Goal: Task Accomplishment & Management: Use online tool/utility

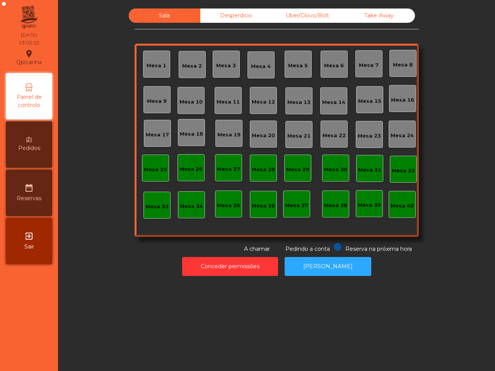
drag, startPoint x: 0, startPoint y: 0, endPoint x: 315, endPoint y: 133, distance: 342.2
click at [371, 184] on div "Mesa 1 Mesa 2 Mesa 3 Mesa 4 Mesa 5 Mesa 6 Mesa 7 Mesa 8 [GEOGRAPHIC_DATA] 9 [GE…" at bounding box center [277, 140] width 284 height 193
click at [371, 101] on div "Mesa 15" at bounding box center [369, 101] width 23 height 8
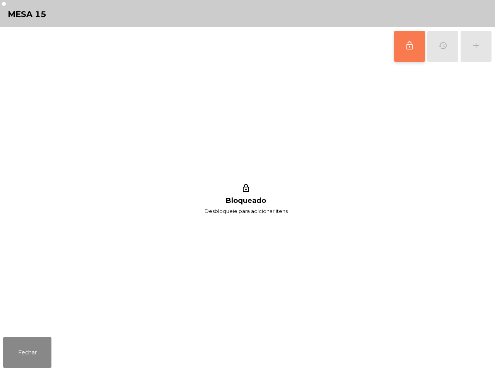
click at [407, 45] on span "lock_outline" at bounding box center [409, 45] width 9 height 9
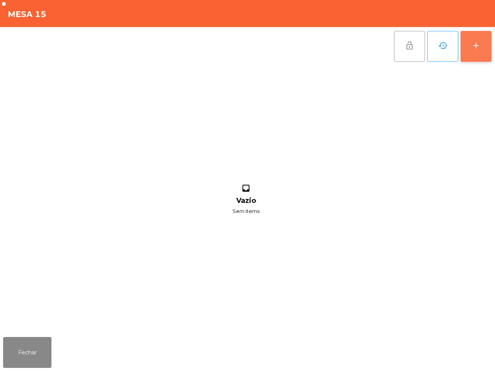
click at [478, 48] on div "add" at bounding box center [475, 45] width 9 height 9
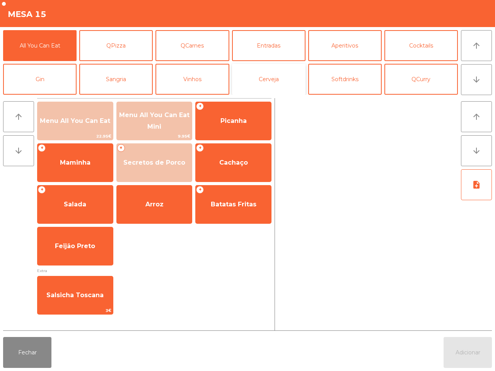
click at [267, 78] on button "Cerveja" at bounding box center [268, 79] width 73 height 31
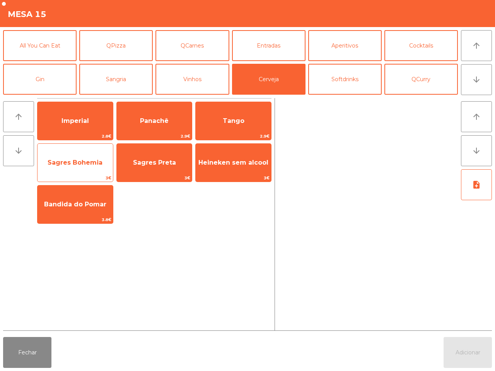
click at [81, 160] on span "Sagres Bohemia" at bounding box center [75, 162] width 55 height 7
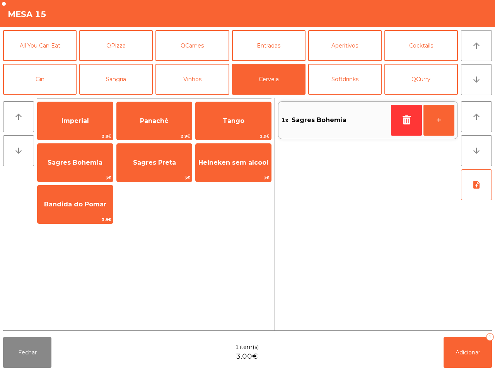
drag, startPoint x: 339, startPoint y: 73, endPoint x: 293, endPoint y: 209, distance: 144.1
click at [293, 209] on div "1x Sagres Bohemia +" at bounding box center [368, 214] width 180 height 232
click at [325, 90] on button "Softdrinks" at bounding box center [344, 79] width 73 height 31
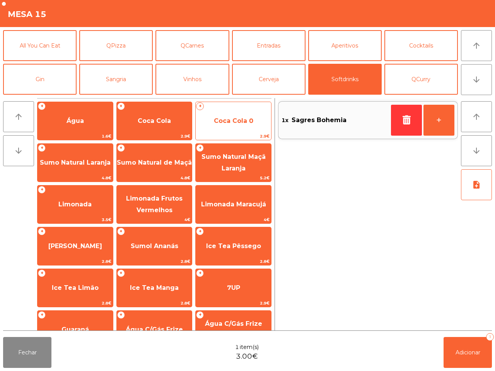
click at [258, 120] on span "Coca Cola 0" at bounding box center [233, 121] width 75 height 21
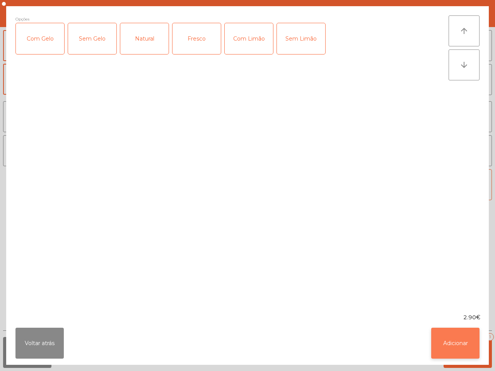
click at [449, 343] on button "Adicionar" at bounding box center [455, 343] width 48 height 31
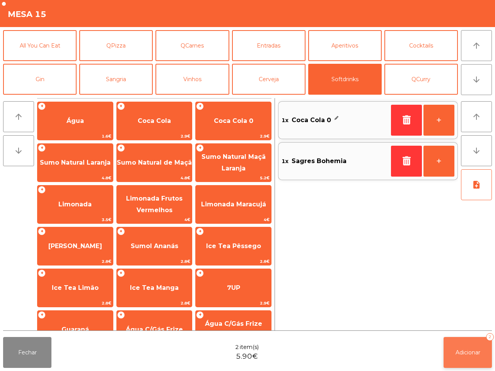
click at [460, 349] on span "Adicionar" at bounding box center [467, 352] width 25 height 7
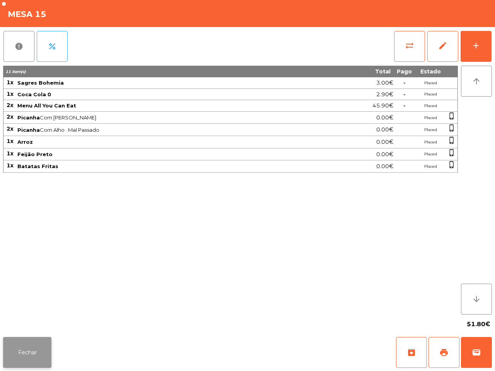
click at [46, 343] on button "Fechar" at bounding box center [27, 352] width 48 height 31
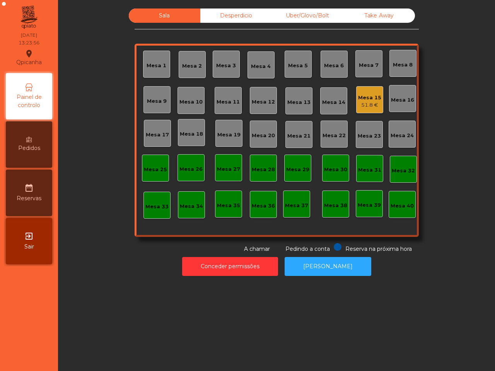
click at [68, 334] on div "Sala Desperdicio Uber/Glovo/Bolt Take Away Mesa 1 Mesa 2 Mesa 3 Mesa 4 Mesa 5 M…" at bounding box center [276, 185] width 437 height 371
click at [315, 19] on div "Uber/Glovo/Bolt" at bounding box center [308, 16] width 72 height 14
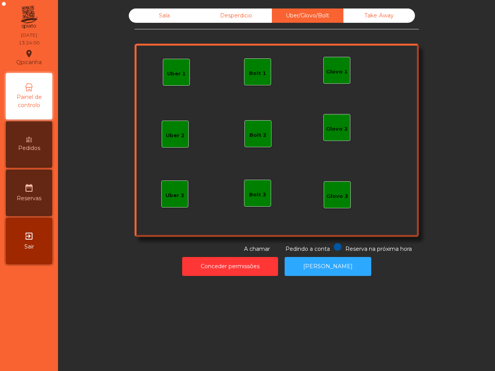
click at [331, 80] on div "Glovo 1" at bounding box center [336, 70] width 27 height 27
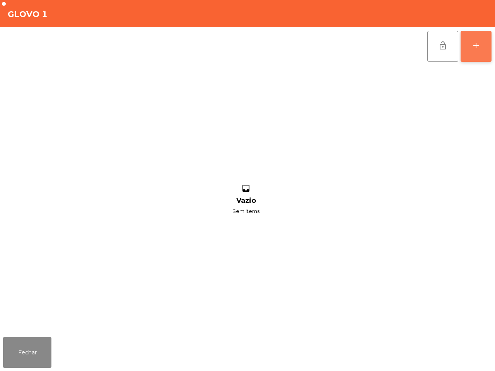
click at [486, 51] on button "add" at bounding box center [475, 46] width 31 height 31
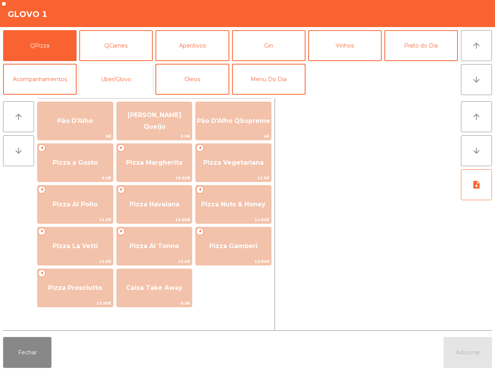
click at [94, 77] on button "Uber/Glovo" at bounding box center [115, 79] width 73 height 31
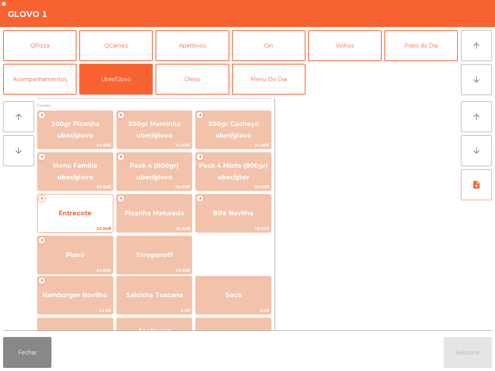
click at [84, 215] on span "Entrecote" at bounding box center [75, 213] width 33 height 7
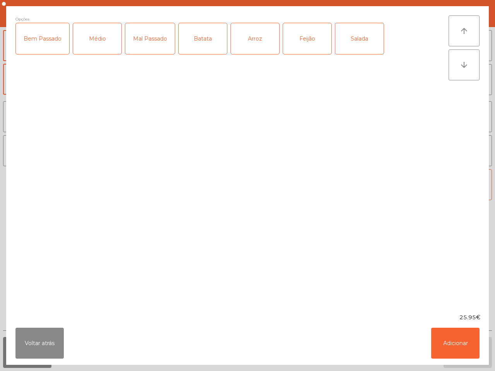
click at [89, 44] on div "Médio" at bounding box center [97, 38] width 48 height 31
click at [240, 38] on div "Arroz" at bounding box center [255, 38] width 48 height 31
click at [439, 336] on button "Adicionar" at bounding box center [455, 343] width 48 height 31
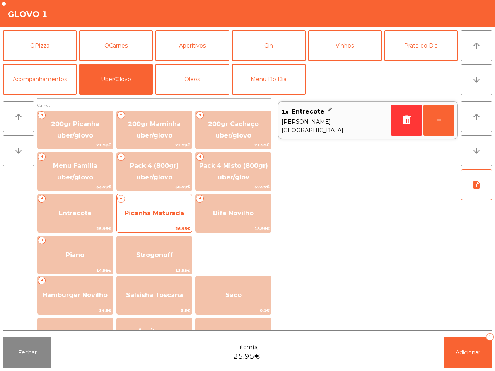
scroll to position [97, 0]
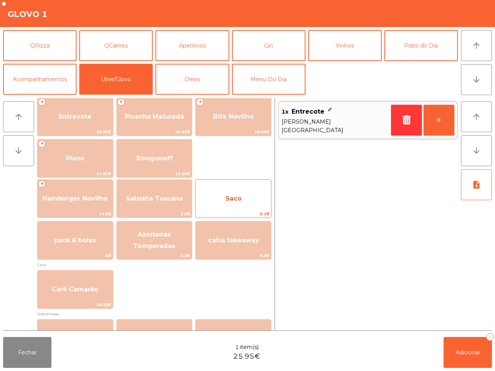
click at [227, 196] on span "Saco" at bounding box center [233, 198] width 16 height 7
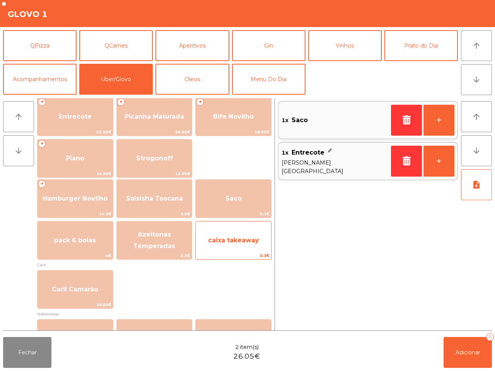
click at [236, 228] on div "caixa takeaway 0.3€" at bounding box center [233, 240] width 76 height 39
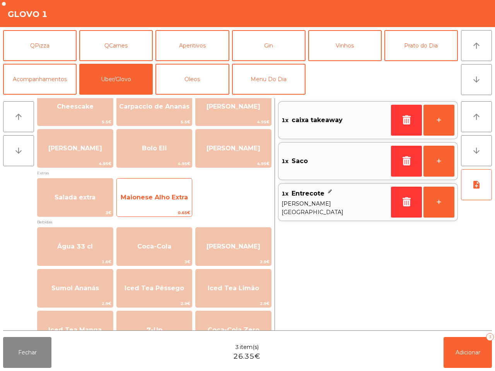
scroll to position [392, 0]
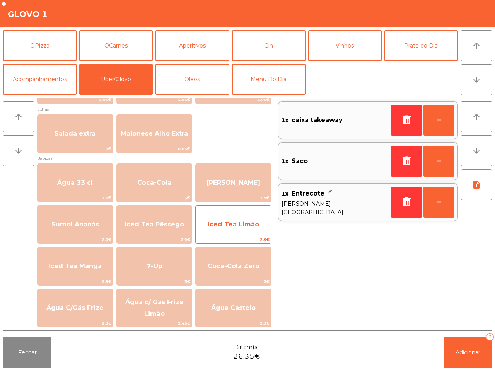
click at [228, 231] on span "Iced Tea Limão" at bounding box center [233, 224] width 75 height 21
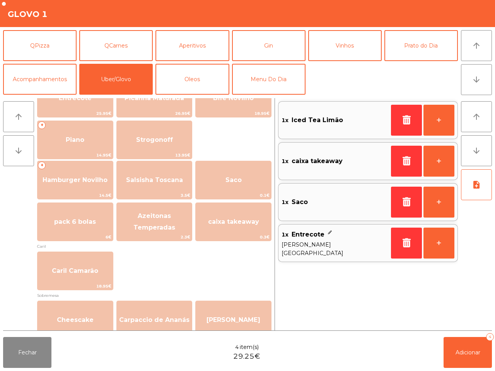
scroll to position [102, 0]
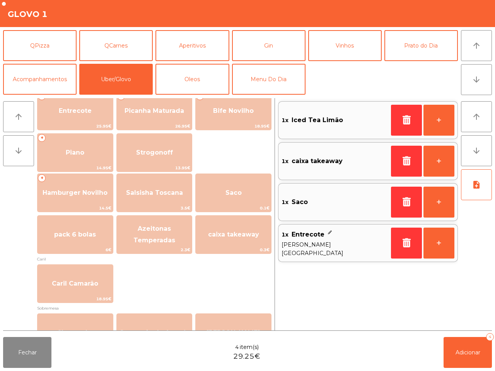
click at [164, 198] on span "Salsisha Toscana" at bounding box center [154, 192] width 75 height 21
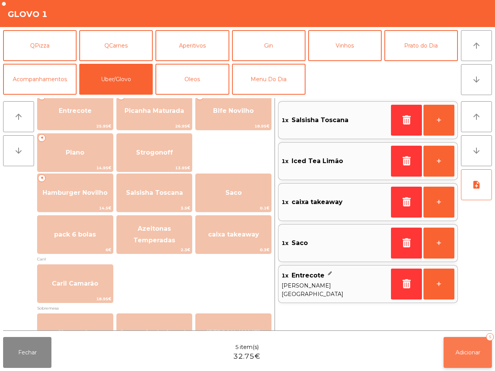
click at [460, 347] on button "Adicionar 5" at bounding box center [467, 352] width 48 height 31
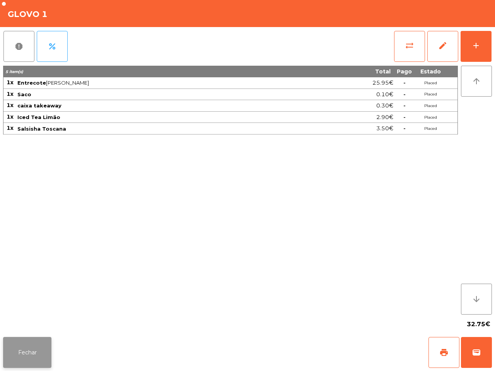
click at [43, 343] on button "Fechar" at bounding box center [27, 352] width 48 height 31
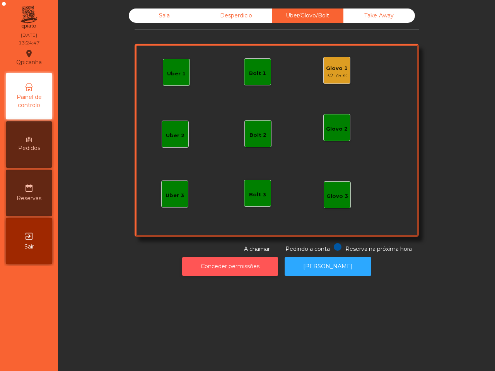
click at [217, 265] on button "Conceder permissões" at bounding box center [230, 266] width 96 height 19
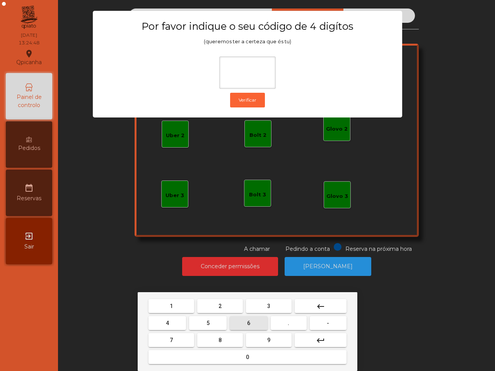
click at [238, 320] on button "6" at bounding box center [249, 323] width 38 height 14
click at [196, 320] on button "5" at bounding box center [208, 323] width 38 height 14
click at [190, 307] on button "1" at bounding box center [171, 306] width 46 height 14
click at [210, 305] on button "2" at bounding box center [220, 306] width 46 height 14
type input "****"
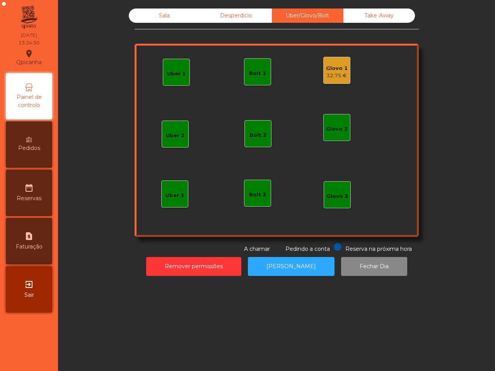
click at [333, 71] on div "Glovo 1" at bounding box center [337, 69] width 22 height 8
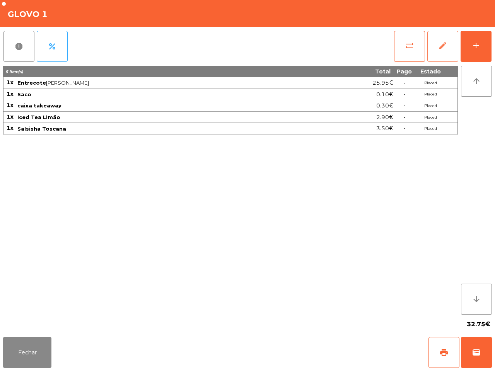
click at [440, 44] on span "edit" at bounding box center [442, 45] width 9 height 9
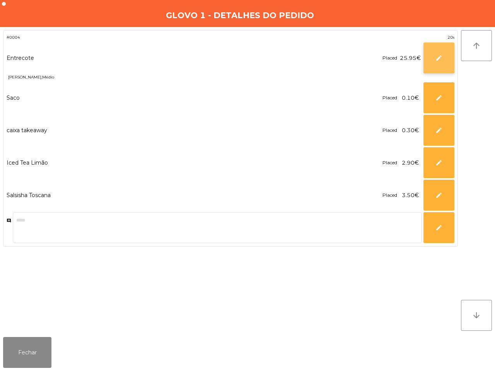
click at [429, 59] on button "edit" at bounding box center [438, 58] width 31 height 31
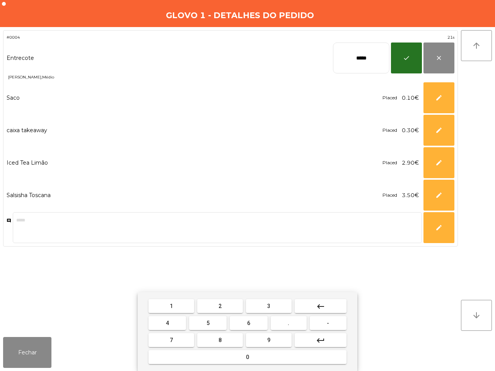
click at [334, 307] on button "keyboard_backspace" at bounding box center [321, 306] width 52 height 14
type input "****"
click at [334, 308] on button "keyboard_backspace" at bounding box center [321, 306] width 52 height 14
click at [334, 310] on button "keyboard_backspace" at bounding box center [321, 306] width 52 height 14
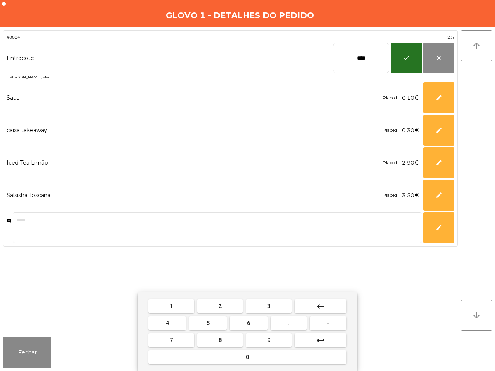
click at [271, 303] on button "3" at bounding box center [269, 306] width 46 height 14
click at [285, 320] on button "." at bounding box center [289, 323] width 36 height 14
click at [272, 339] on button "9" at bounding box center [269, 340] width 46 height 14
click at [202, 321] on button "5" at bounding box center [208, 323] width 38 height 14
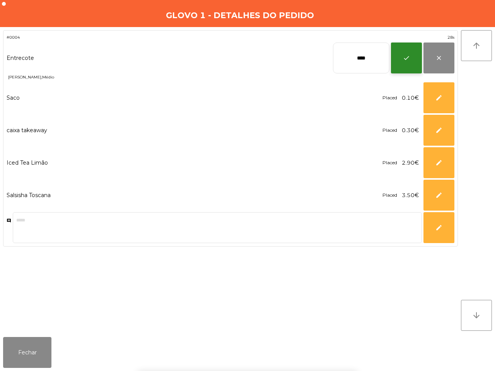
click at [403, 59] on span "check" at bounding box center [406, 58] width 7 height 7
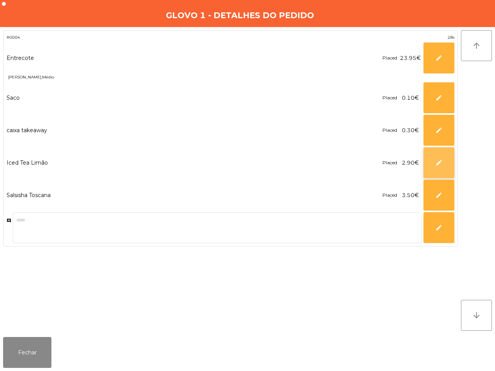
click at [441, 165] on span "edit" at bounding box center [438, 162] width 7 height 7
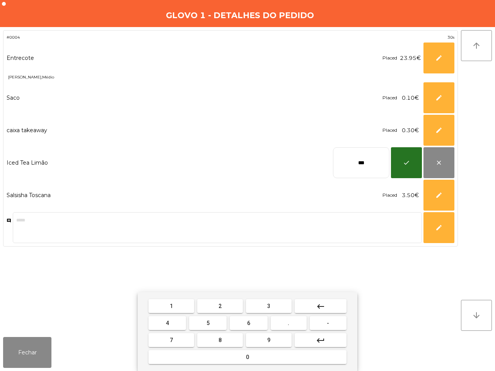
click at [324, 303] on mat-icon "keyboard_backspace" at bounding box center [320, 306] width 9 height 9
click at [224, 338] on button "8" at bounding box center [220, 340] width 46 height 14
click at [210, 317] on button "5" at bounding box center [208, 323] width 38 height 14
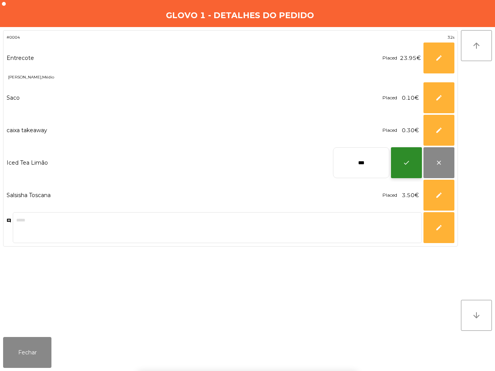
click at [397, 163] on button "check" at bounding box center [406, 162] width 31 height 31
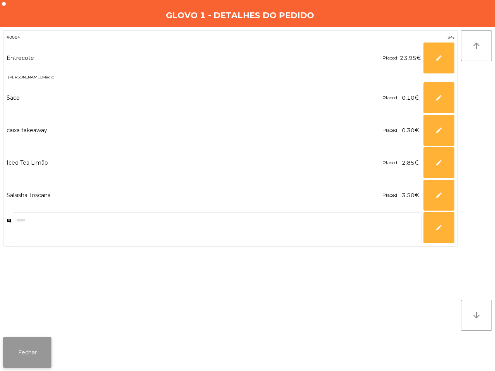
click at [21, 345] on button "Fechar" at bounding box center [27, 352] width 48 height 31
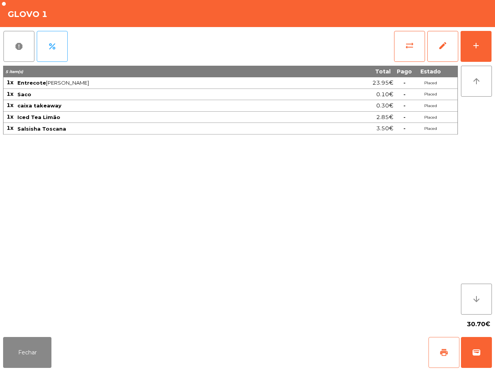
click at [438, 353] on button "print" at bounding box center [443, 352] width 31 height 31
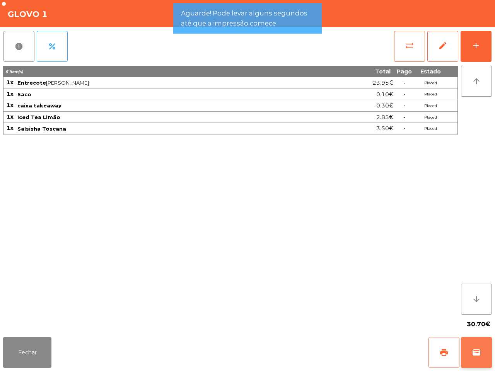
click at [472, 356] on span "wallet" at bounding box center [476, 352] width 9 height 9
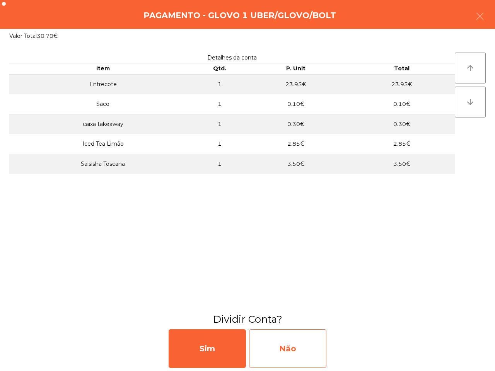
click at [294, 345] on div "Não" at bounding box center [287, 348] width 77 height 39
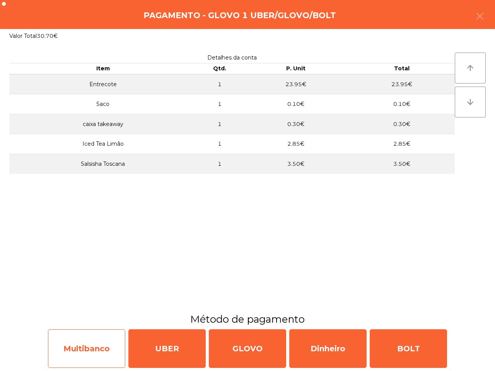
click at [86, 343] on div "Multibanco" at bounding box center [86, 348] width 77 height 39
select select "**"
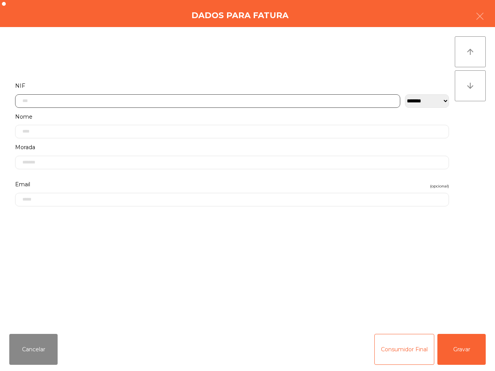
click at [194, 98] on input "text" at bounding box center [207, 101] width 385 height 14
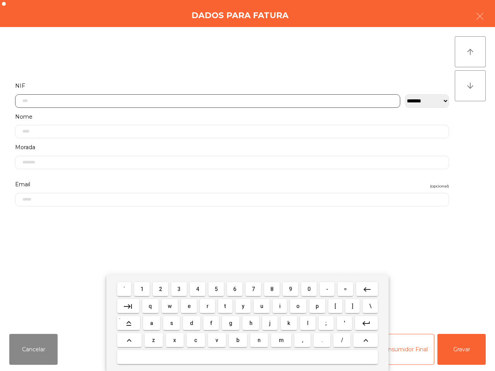
scroll to position [43, 0]
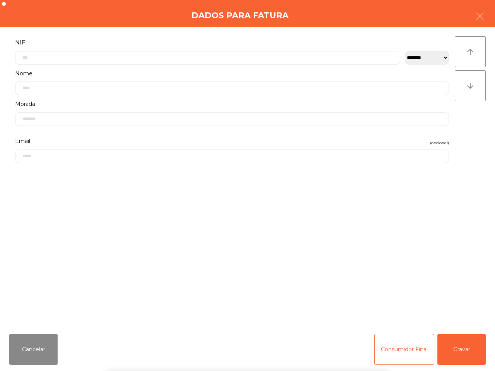
click at [465, 339] on div "` 1 2 3 4 5 6 7 8 9 0 - = keyboard_backspace keyboard_tab q w e r t y u i o p […" at bounding box center [247, 323] width 495 height 96
click at [459, 352] on button "Gravar" at bounding box center [461, 349] width 48 height 31
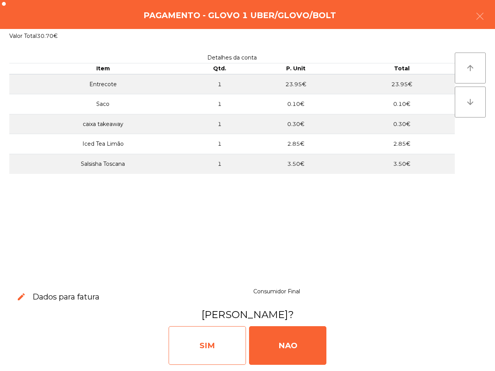
click at [222, 343] on div "SIM" at bounding box center [207, 345] width 77 height 39
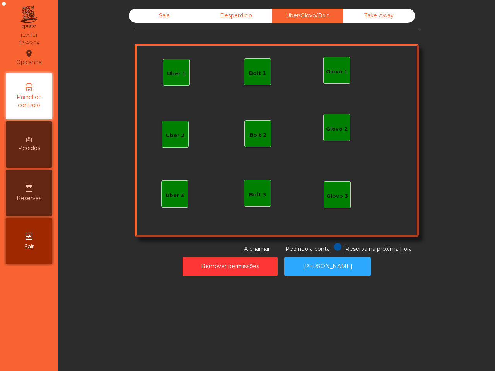
click at [164, 18] on div "Sala" at bounding box center [165, 16] width 72 height 14
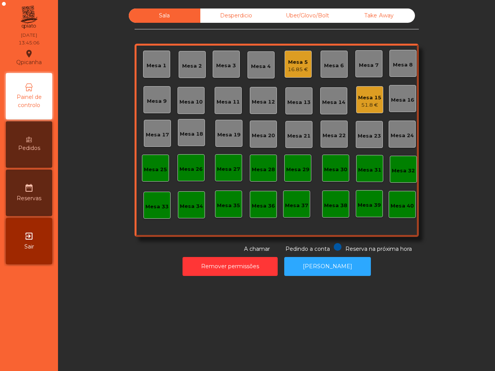
click at [367, 101] on div "51.8 €" at bounding box center [369, 105] width 23 height 8
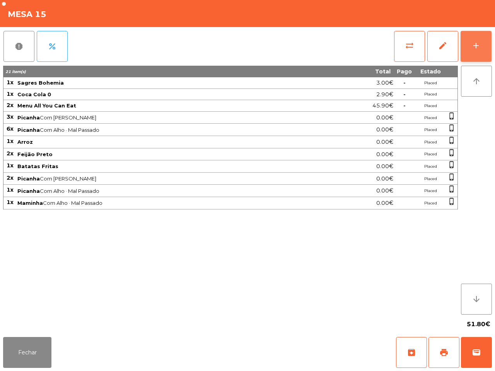
drag, startPoint x: 478, startPoint y: 46, endPoint x: 476, endPoint y: 53, distance: 7.1
click at [478, 48] on div "add" at bounding box center [475, 45] width 9 height 9
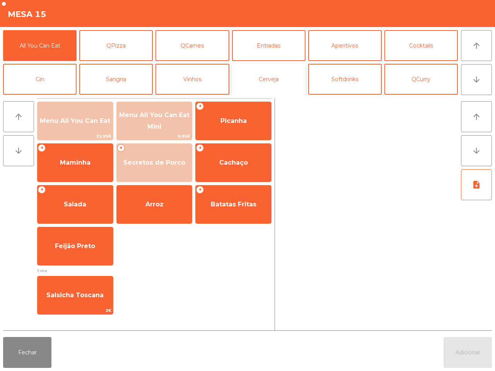
click at [265, 73] on button "Cerveja" at bounding box center [268, 79] width 73 height 31
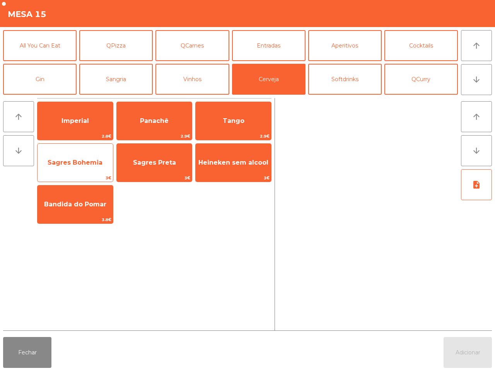
click at [78, 152] on div "Sagres Bohemia 3€" at bounding box center [75, 162] width 76 height 39
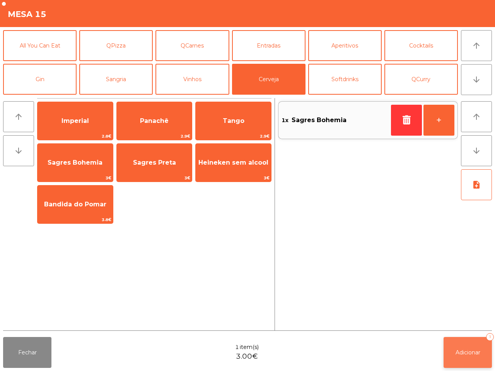
click at [480, 363] on button "Adicionar 1" at bounding box center [467, 352] width 48 height 31
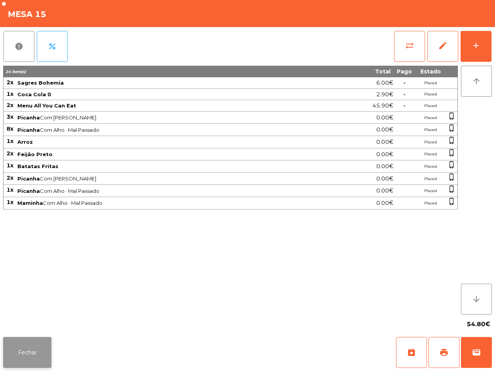
click at [44, 356] on button "Fechar" at bounding box center [27, 352] width 48 height 31
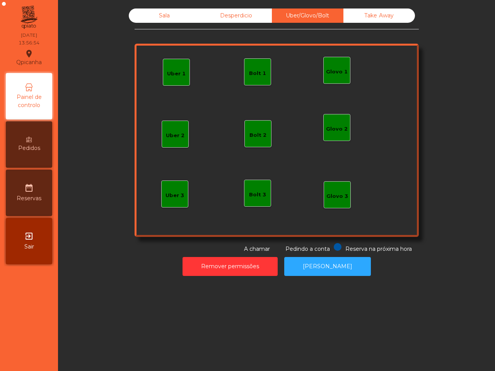
click at [175, 69] on div "Uber 1" at bounding box center [176, 72] width 19 height 11
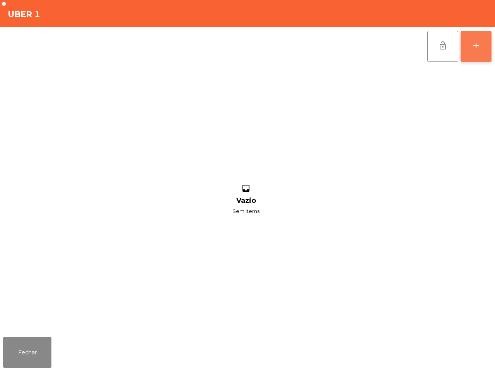
click at [469, 42] on button "add" at bounding box center [475, 46] width 31 height 31
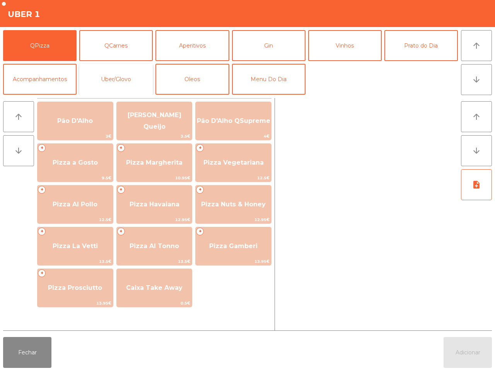
click at [123, 80] on button "Uber/Glovo" at bounding box center [115, 79] width 73 height 31
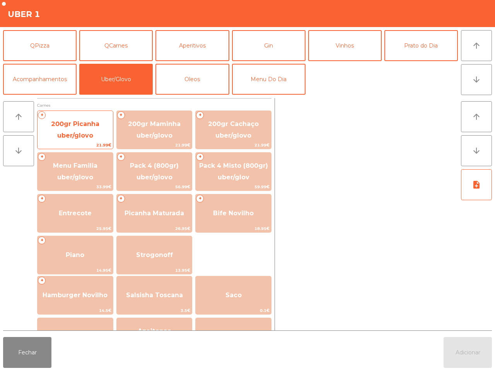
click at [84, 130] on span "200gr Picanha uber/glovo" at bounding box center [75, 130] width 75 height 33
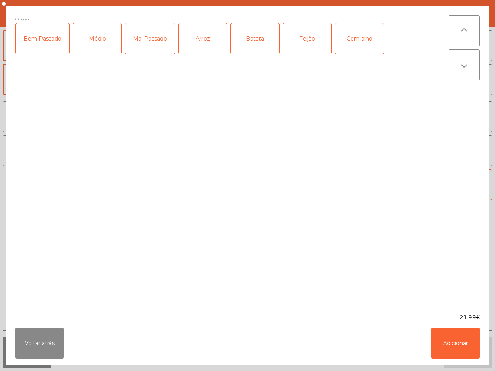
click at [196, 39] on div "Arroz" at bounding box center [203, 38] width 48 height 31
click at [312, 31] on div "Feijão" at bounding box center [307, 38] width 48 height 31
click at [247, 38] on div "Batata" at bounding box center [255, 38] width 48 height 31
click at [342, 38] on div "Com alho" at bounding box center [359, 38] width 48 height 31
click at [93, 43] on div "Médio" at bounding box center [97, 38] width 48 height 31
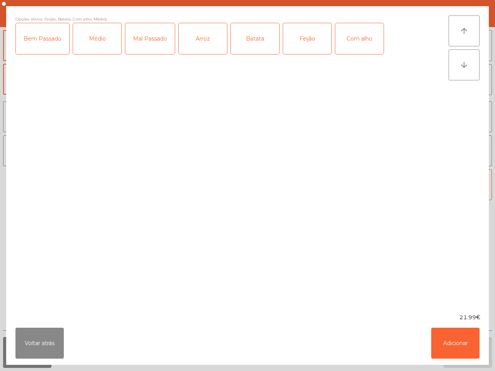
click at [53, 36] on div "Bem Passado" at bounding box center [42, 38] width 53 height 31
click at [460, 342] on button "Adicionar" at bounding box center [455, 343] width 48 height 31
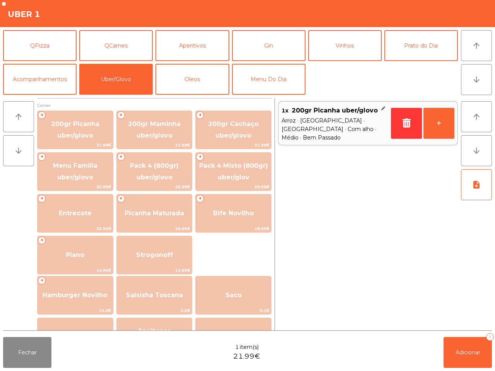
scroll to position [48, 0]
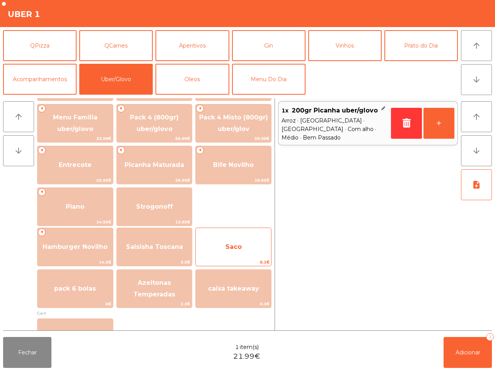
click at [244, 247] on span "Saco" at bounding box center [233, 247] width 75 height 21
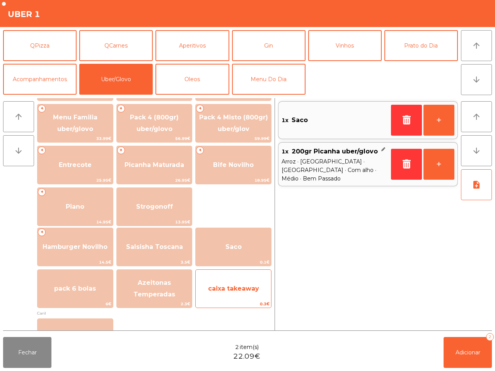
click at [249, 291] on span "caixa takeaway" at bounding box center [233, 288] width 51 height 7
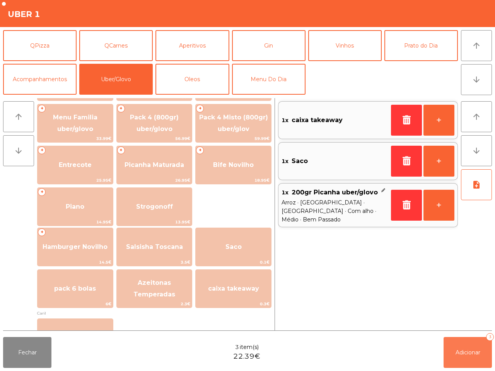
click at [461, 343] on button "Adicionar 3" at bounding box center [467, 352] width 48 height 31
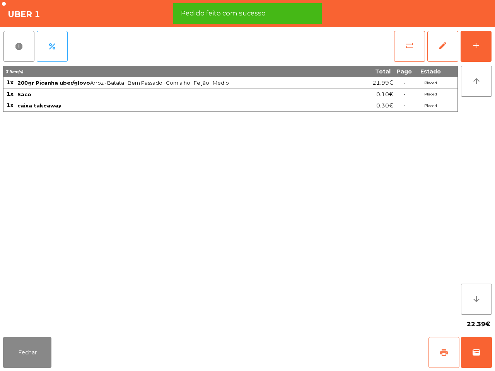
click at [447, 355] on span "print" at bounding box center [443, 352] width 9 height 9
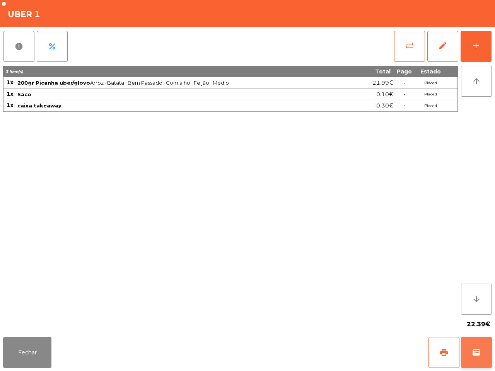
click at [475, 347] on button "wallet" at bounding box center [476, 352] width 31 height 31
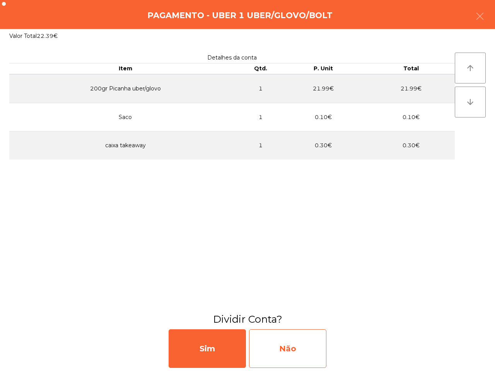
click at [310, 350] on div "Não" at bounding box center [287, 348] width 77 height 39
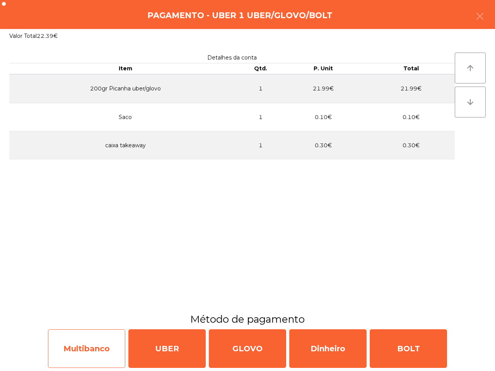
click at [104, 341] on div "Multibanco" at bounding box center [86, 348] width 77 height 39
select select "**"
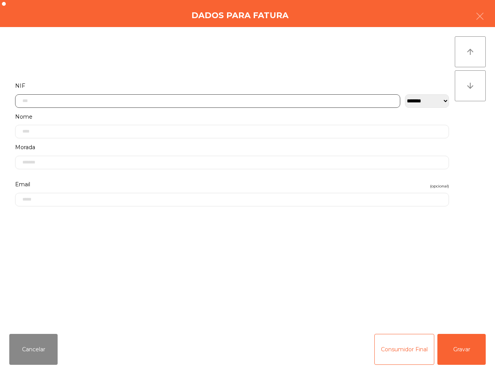
click at [174, 102] on input "text" at bounding box center [207, 101] width 385 height 14
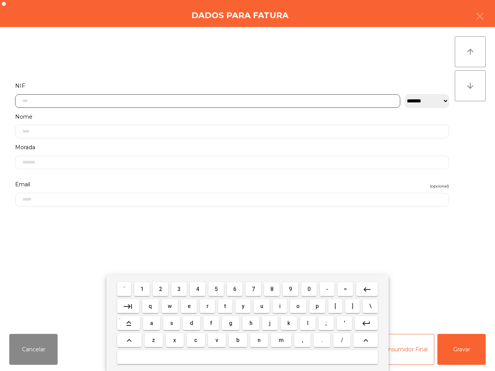
scroll to position [43, 0]
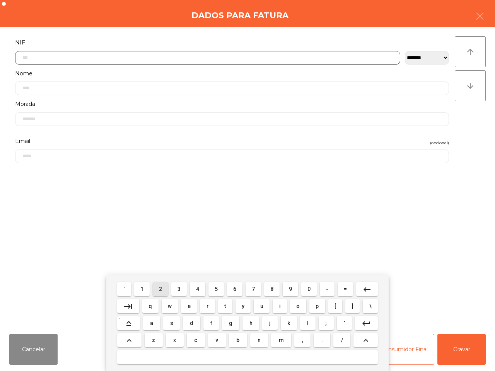
click at [161, 288] on span "2" at bounding box center [160, 289] width 3 height 6
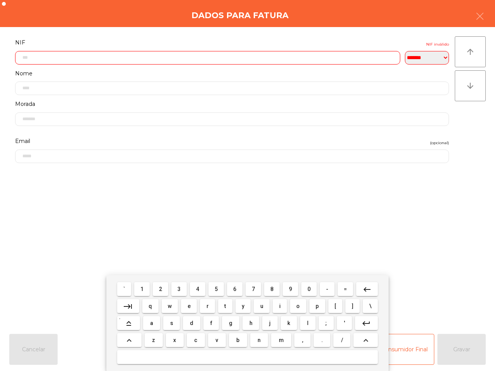
click at [161, 288] on span "2" at bounding box center [160, 289] width 3 height 6
click at [196, 289] on button "4" at bounding box center [197, 289] width 15 height 14
click at [273, 287] on button "8" at bounding box center [271, 289] width 15 height 14
click at [143, 286] on span "1" at bounding box center [141, 289] width 3 height 6
click at [236, 290] on span "6" at bounding box center [234, 289] width 3 height 6
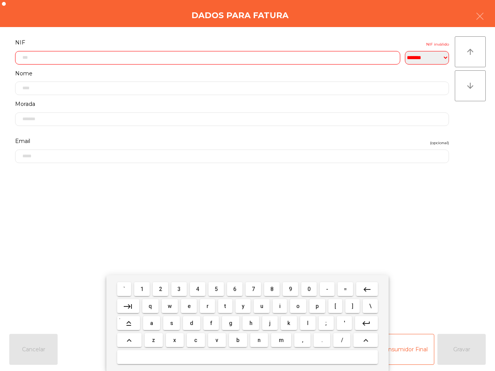
click at [254, 290] on span "7" at bounding box center [253, 289] width 3 height 6
click at [161, 291] on span "2" at bounding box center [160, 289] width 3 height 6
click at [141, 289] on button "1" at bounding box center [141, 289] width 15 height 14
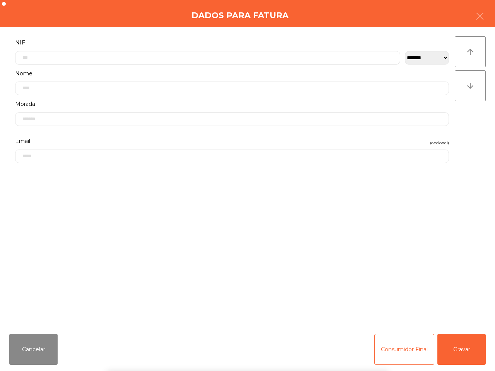
click at [461, 350] on div "` 1 2 3 4 5 6 7 8 9 0 - = keyboard_backspace keyboard_tab q w e r t y u i o p […" at bounding box center [247, 323] width 495 height 96
click at [459, 355] on button "Gravar" at bounding box center [461, 349] width 48 height 31
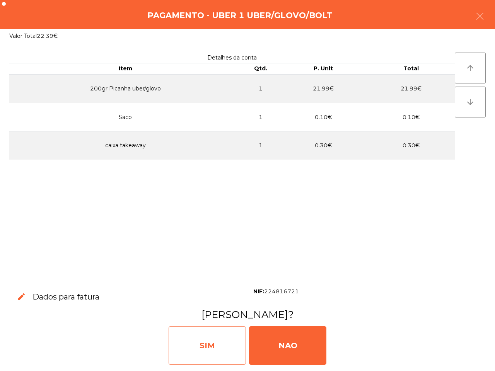
click at [213, 337] on div "SIM" at bounding box center [207, 345] width 77 height 39
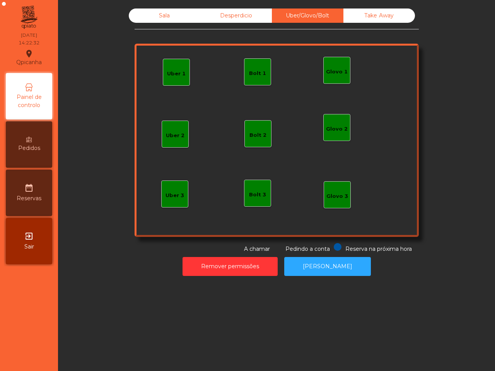
click at [162, 17] on div "Sala" at bounding box center [165, 16] width 72 height 14
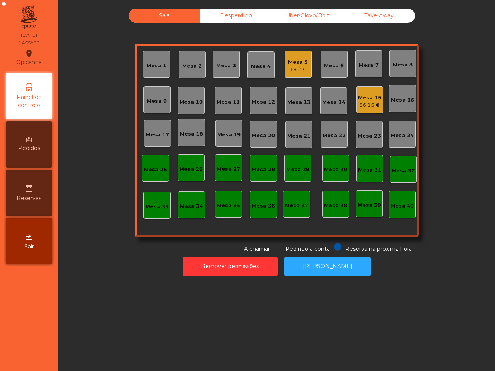
click at [358, 98] on div "Mesa 15" at bounding box center [369, 98] width 23 height 8
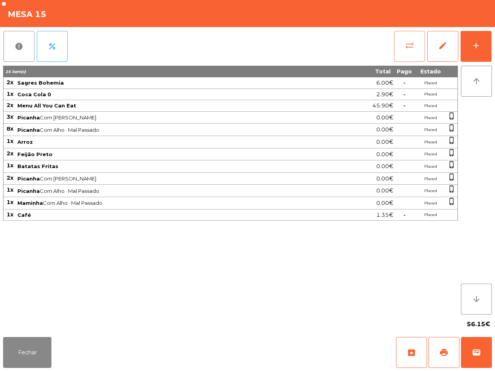
click at [407, 41] on button "sync_alt" at bounding box center [409, 46] width 31 height 31
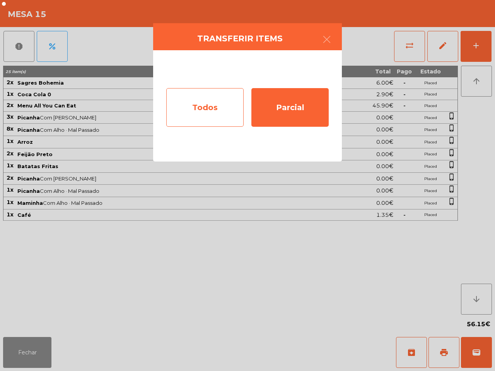
click at [231, 99] on div "Todos" at bounding box center [204, 107] width 77 height 39
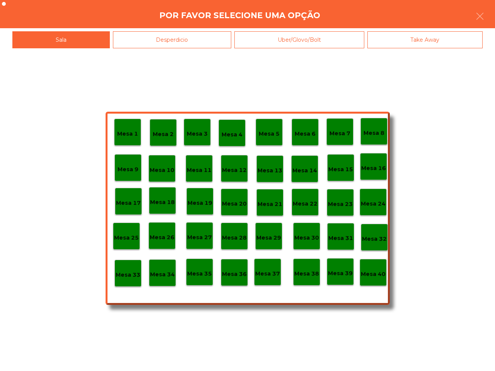
click at [376, 269] on div "Mesa 40" at bounding box center [373, 273] width 25 height 12
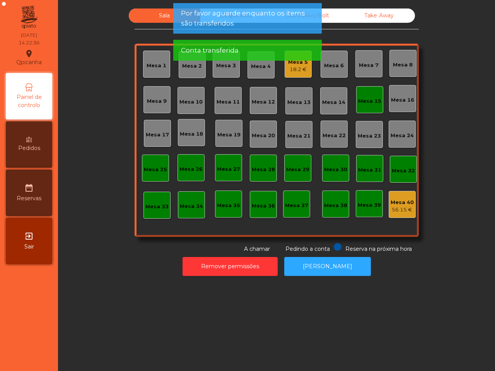
click at [297, 66] on app-alert "Por favor aguarde enquanto os items são transferidos Conta transferida" at bounding box center [247, 35] width 148 height 64
click at [296, 72] on div "18.2 €" at bounding box center [298, 70] width 20 height 8
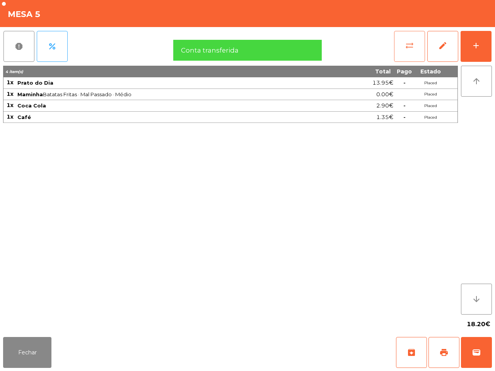
click at [405, 44] on span "sync_alt" at bounding box center [409, 45] width 9 height 9
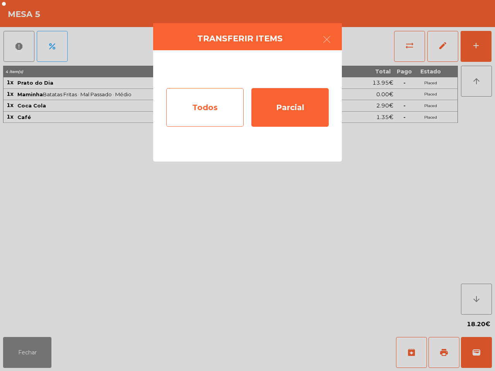
click at [211, 107] on div "Todos" at bounding box center [204, 107] width 77 height 39
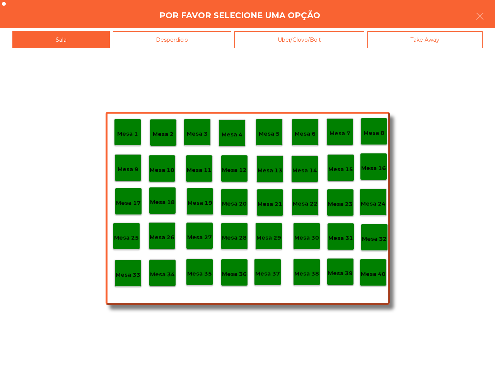
click at [376, 279] on div "Mesa 40" at bounding box center [373, 272] width 27 height 27
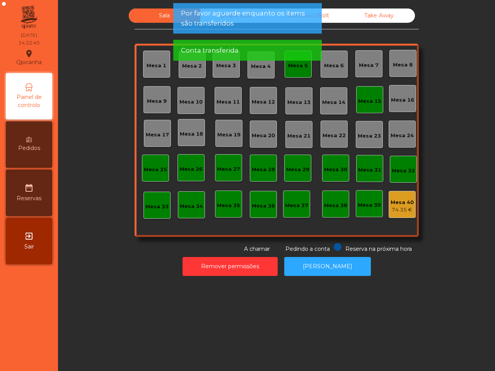
click at [292, 62] on app-alert "Por favor aguarde enquanto os items são transferidos Conta transferida" at bounding box center [247, 35] width 148 height 64
click at [293, 68] on div "Mesa 5" at bounding box center [298, 66] width 20 height 8
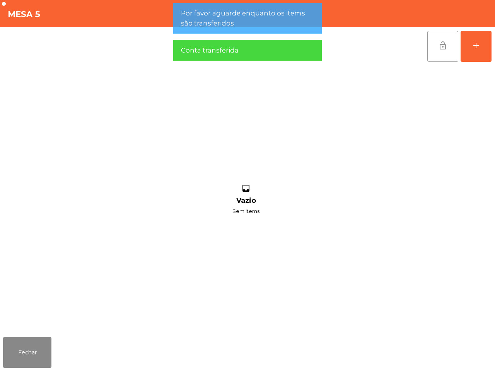
click at [437, 52] on button "lock_open" at bounding box center [442, 46] width 31 height 31
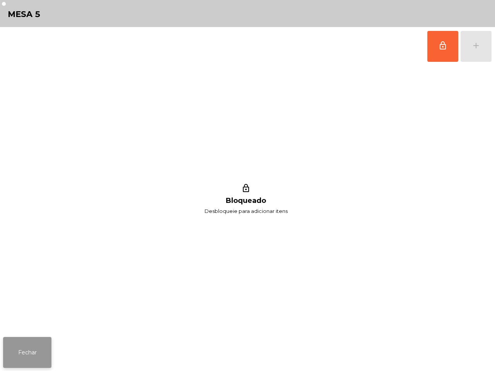
click at [42, 346] on button "Fechar" at bounding box center [27, 352] width 48 height 31
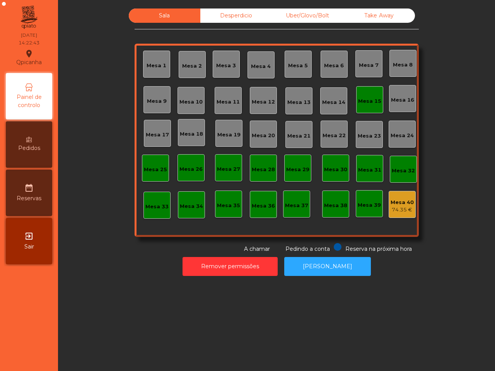
click at [360, 101] on div "Mesa 15" at bounding box center [369, 101] width 23 height 8
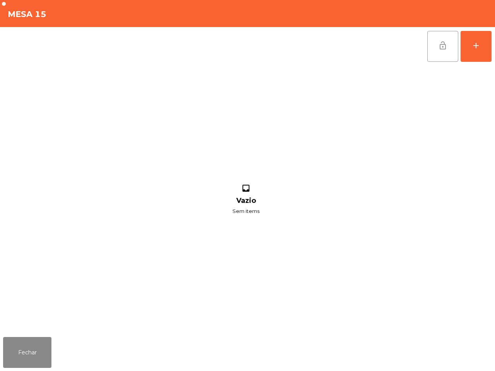
click at [439, 55] on button "lock_open" at bounding box center [442, 46] width 31 height 31
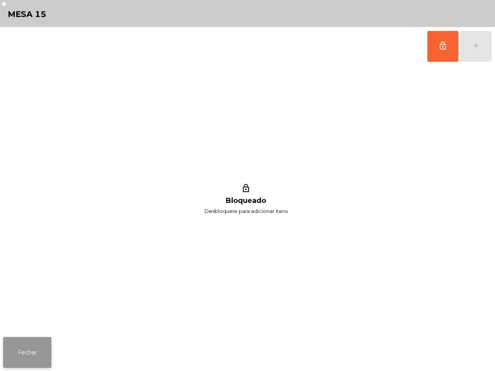
click at [35, 356] on button "Fechar" at bounding box center [27, 352] width 48 height 31
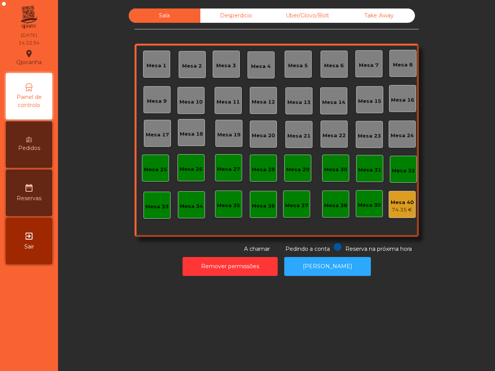
click at [236, 20] on div "Desperdicio" at bounding box center [236, 16] width 72 height 14
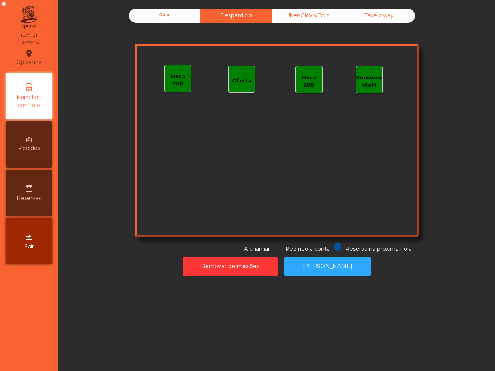
click at [293, 14] on div "Uber/Glovo/Bolt" at bounding box center [308, 16] width 72 height 14
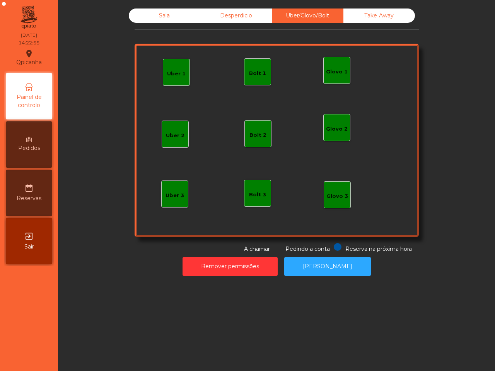
click at [343, 12] on div "Take Away" at bounding box center [379, 16] width 72 height 14
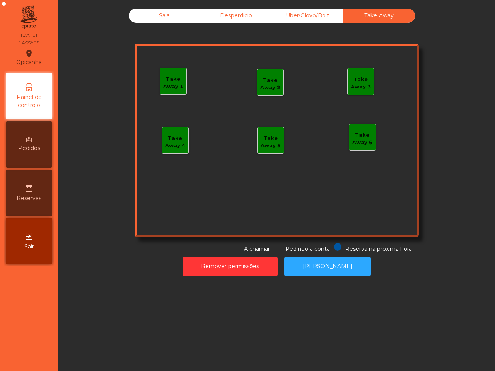
click at [189, 10] on div "Sala" at bounding box center [165, 16] width 72 height 14
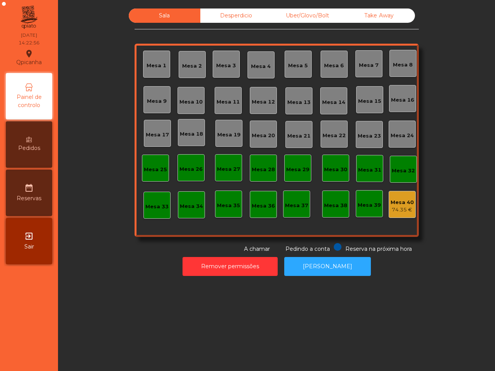
click at [32, 103] on span "Painel de controlo" at bounding box center [29, 101] width 43 height 16
